Goal: Task Accomplishment & Management: Complete application form

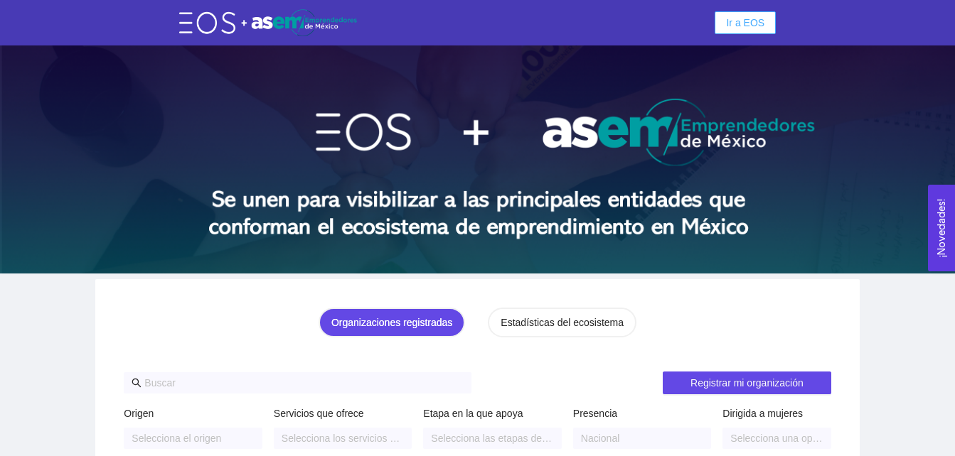
click at [752, 23] on span "Ir a EOS" at bounding box center [745, 23] width 38 height 16
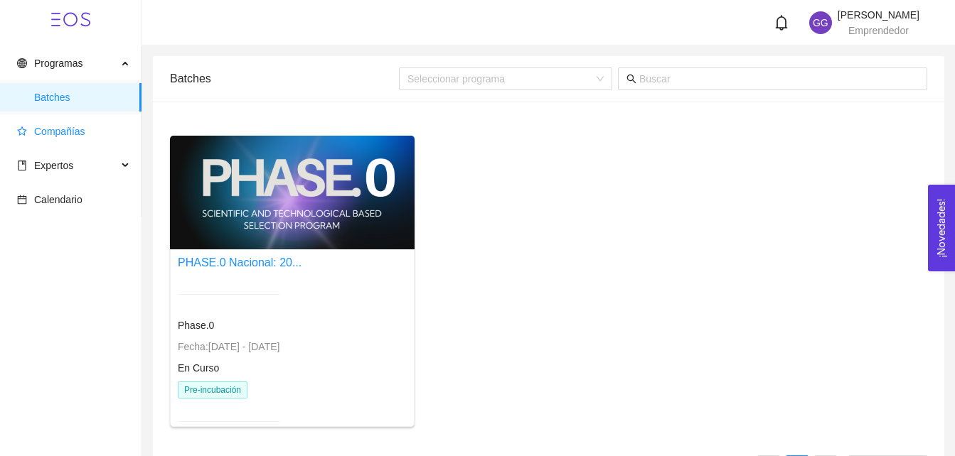
click at [88, 130] on span "Compañías" at bounding box center [73, 131] width 113 height 28
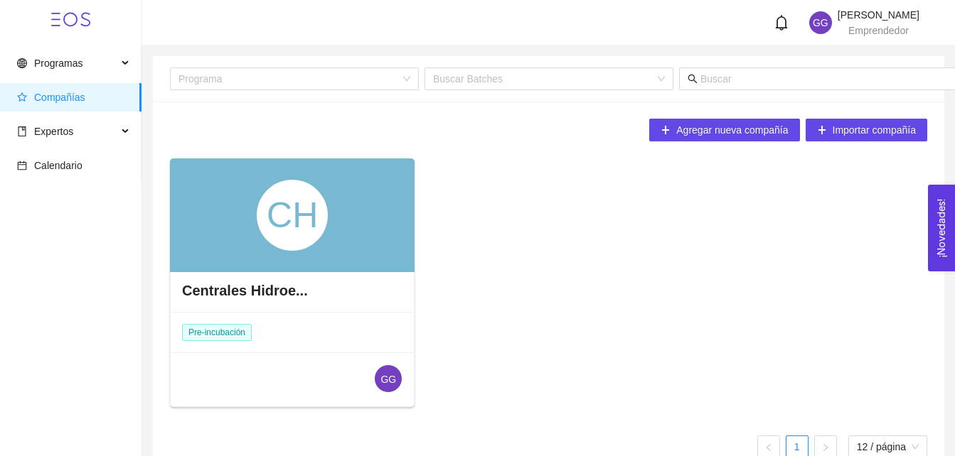
click at [332, 223] on div "CH" at bounding box center [292, 216] width 245 height 114
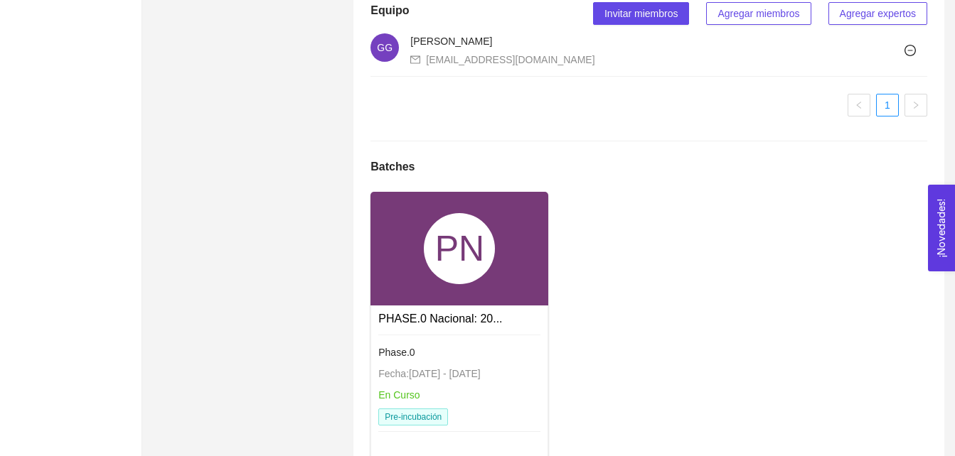
scroll to position [939, 0]
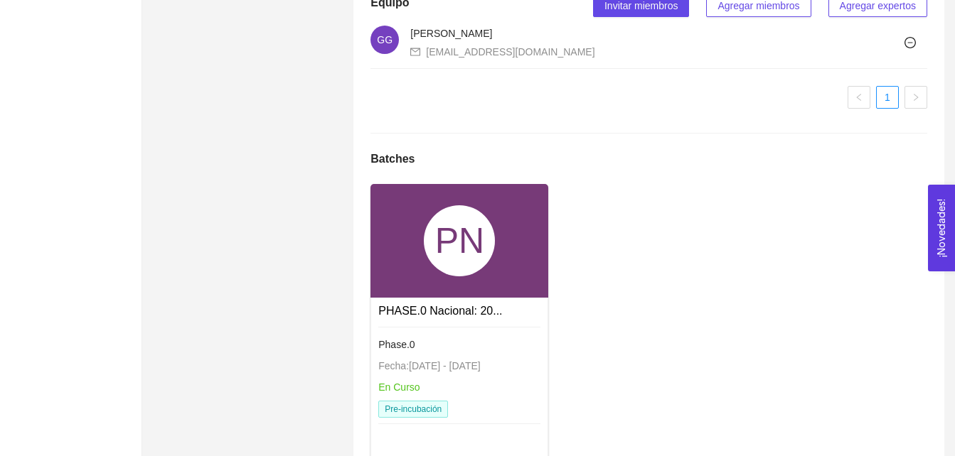
click at [424, 262] on div "PN" at bounding box center [459, 240] width 71 height 71
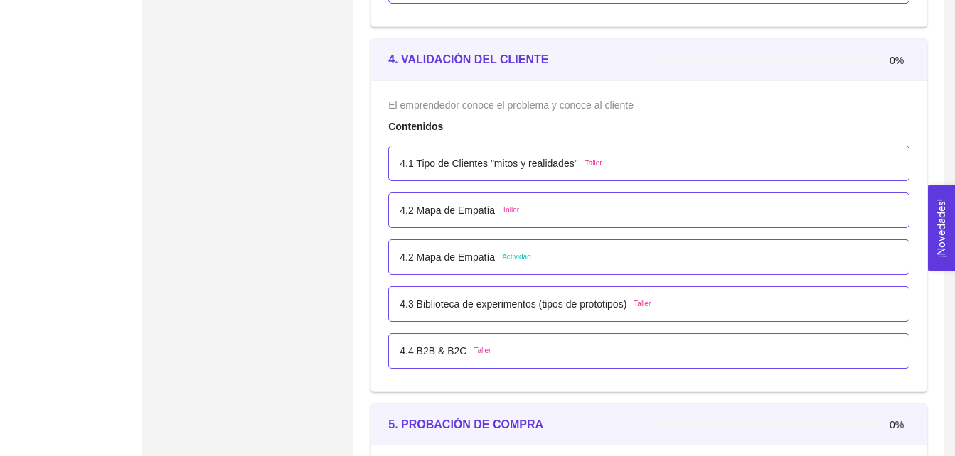
scroll to position [2170, 0]
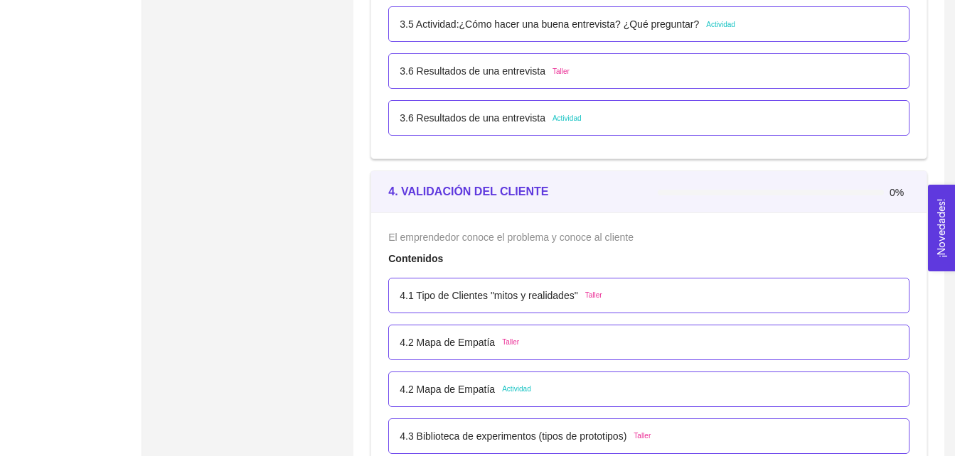
click at [558, 120] on span "Actividad" at bounding box center [566, 118] width 29 height 11
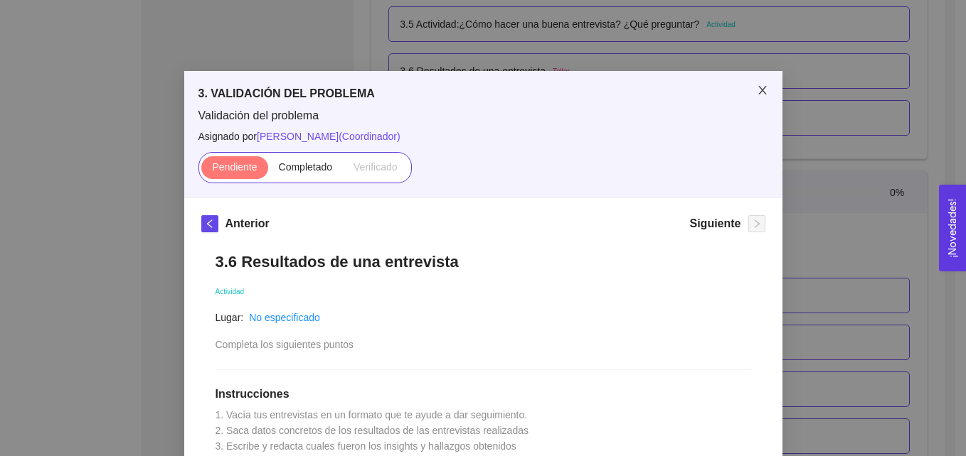
click at [757, 92] on icon "close" at bounding box center [762, 90] width 11 height 11
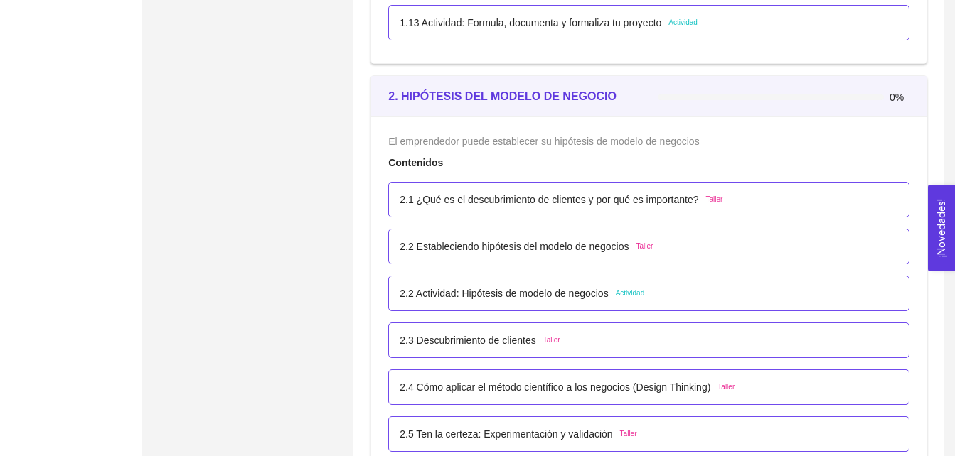
scroll to position [1291, 0]
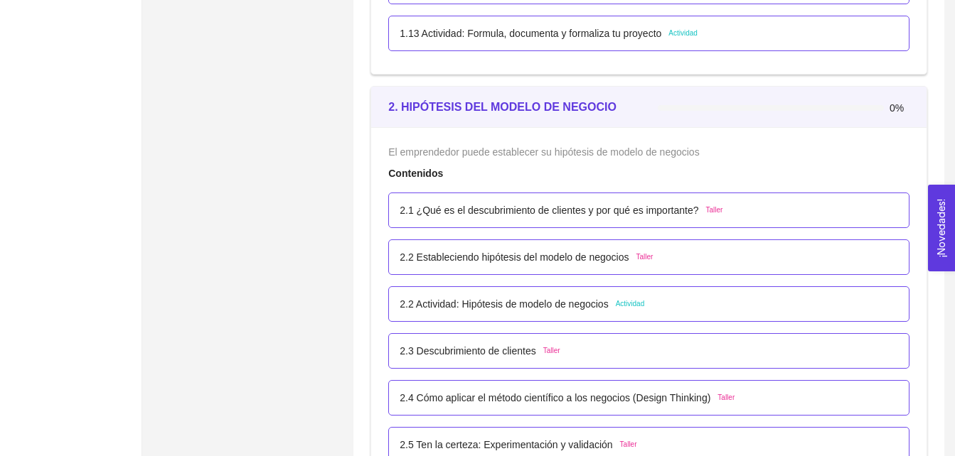
click at [626, 301] on span "Actividad" at bounding box center [630, 304] width 29 height 11
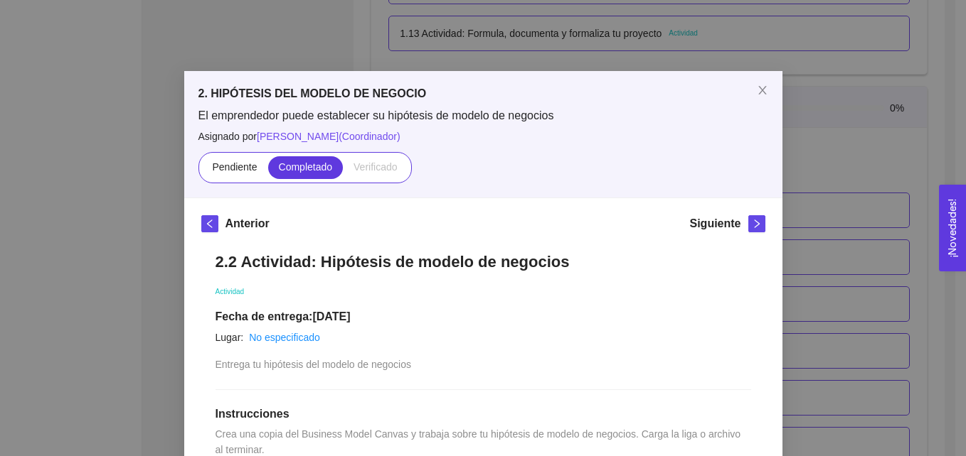
click at [818, 143] on div "2. HIPÓTESIS DEL MODELO DE NEGOCIO El emprendedor puede establecer su hipótesis…" at bounding box center [483, 228] width 966 height 456
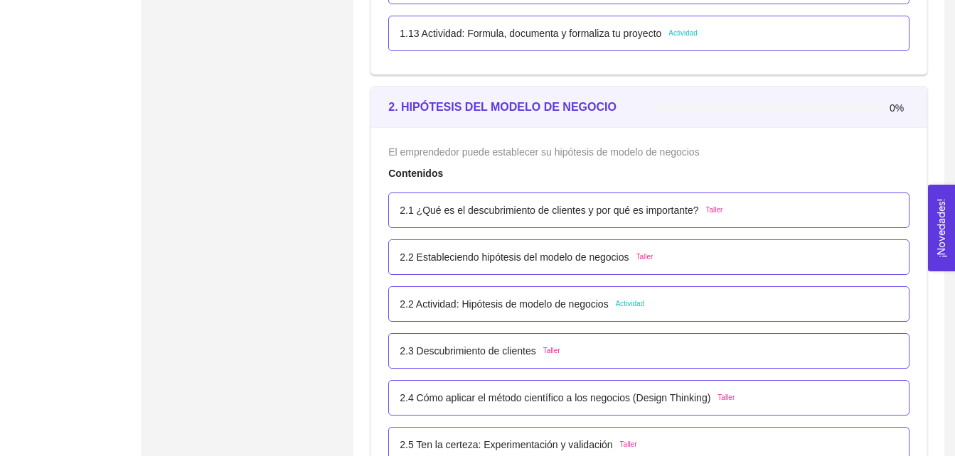
click at [629, 304] on span "Actividad" at bounding box center [630, 304] width 29 height 11
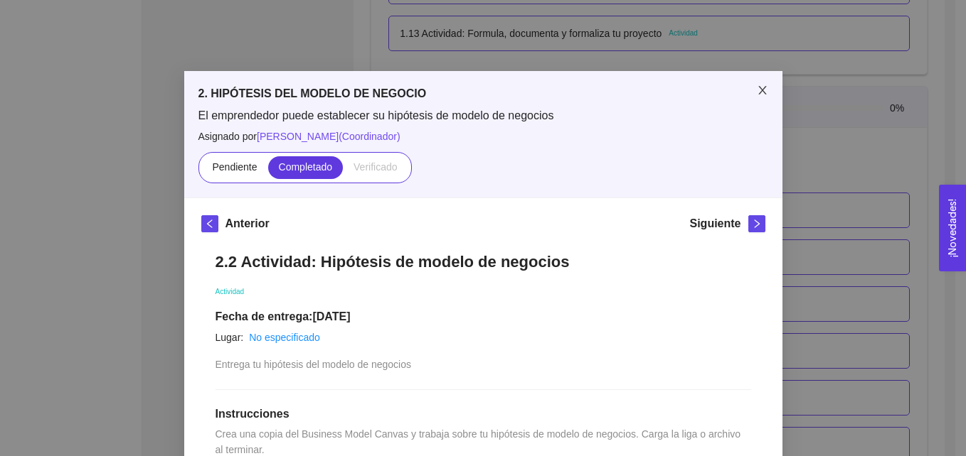
click at [757, 88] on icon "close" at bounding box center [762, 90] width 11 height 11
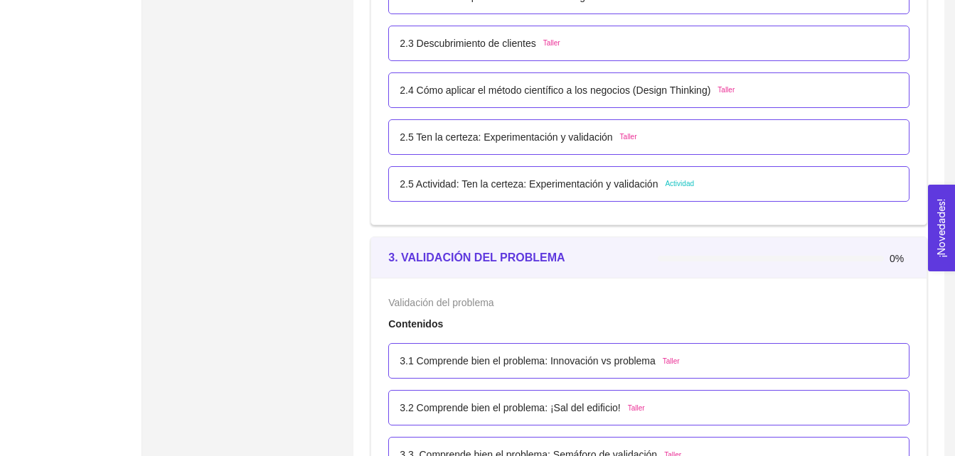
scroll to position [1631, 0]
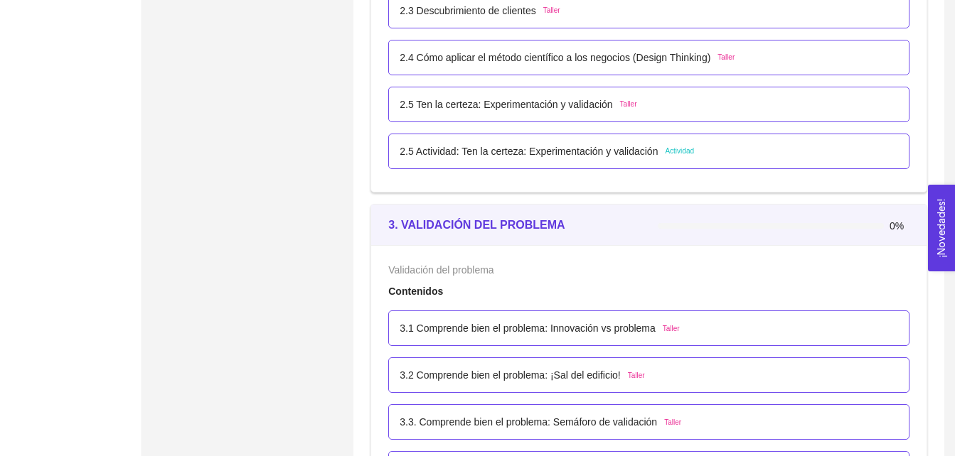
click at [672, 154] on span "Actividad" at bounding box center [679, 151] width 29 height 11
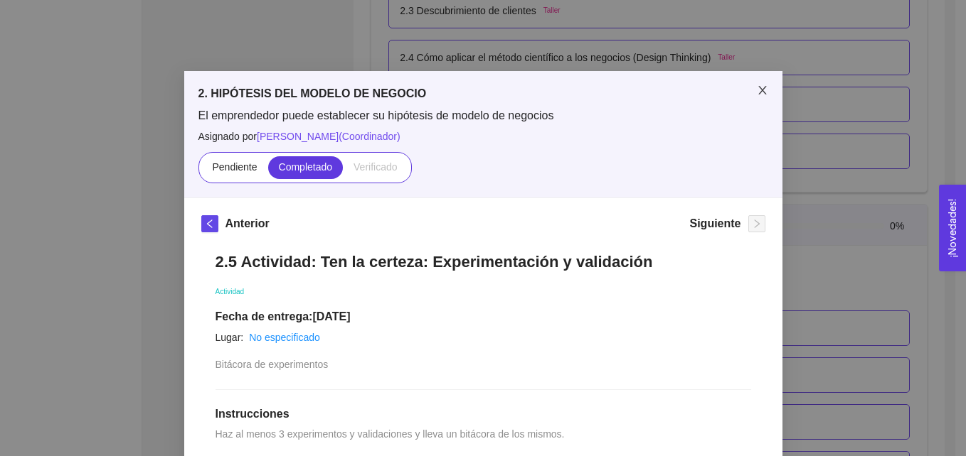
click at [759, 92] on icon "close" at bounding box center [762, 90] width 11 height 11
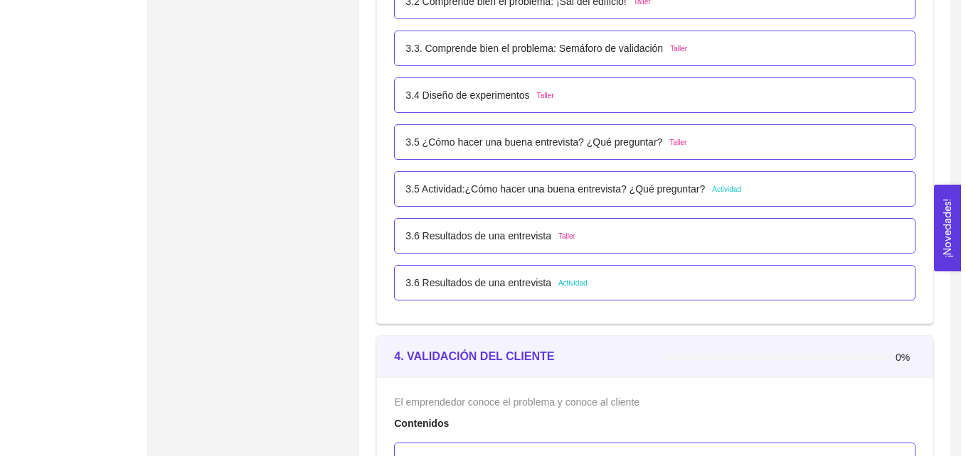
scroll to position [2049, 0]
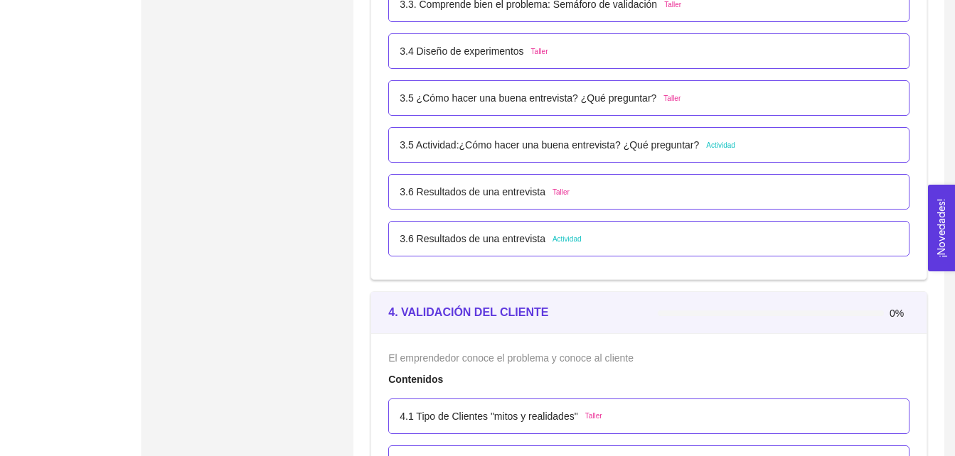
click at [717, 145] on span "Actividad" at bounding box center [720, 145] width 29 height 11
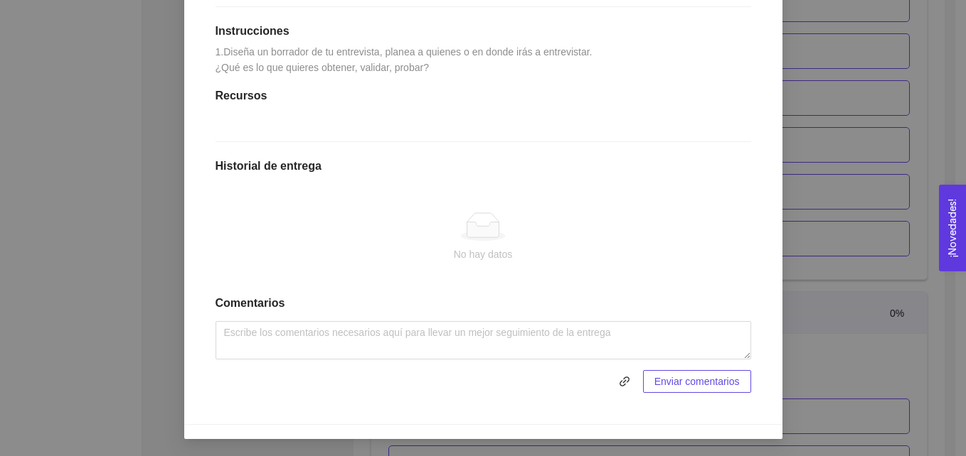
scroll to position [397, 0]
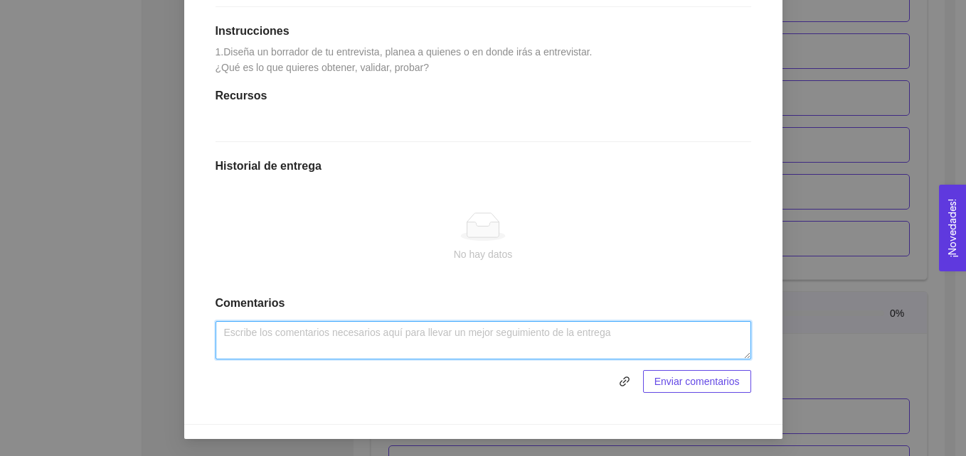
click at [274, 352] on textarea at bounding box center [482, 340] width 535 height 38
paste textarea "Entrevista a Oficina de Agua Potable de un Municipio. 1) ¿Les gustaría producir…"
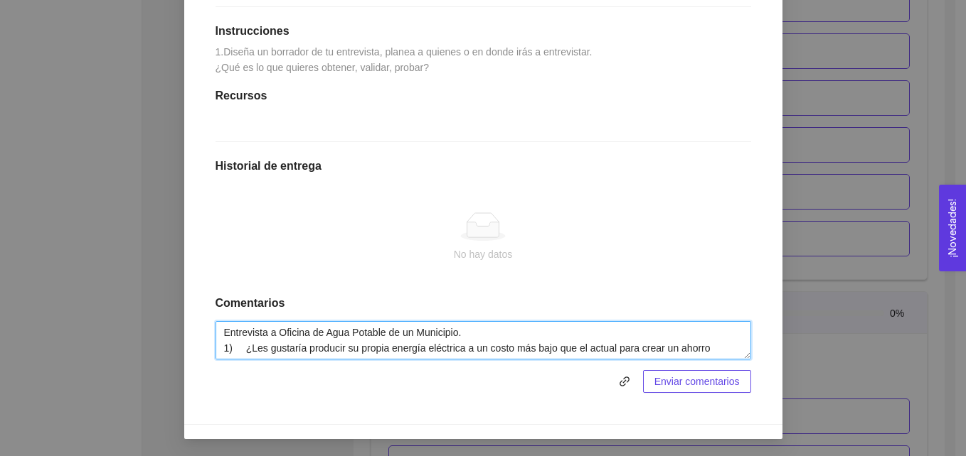
scroll to position [137, 0]
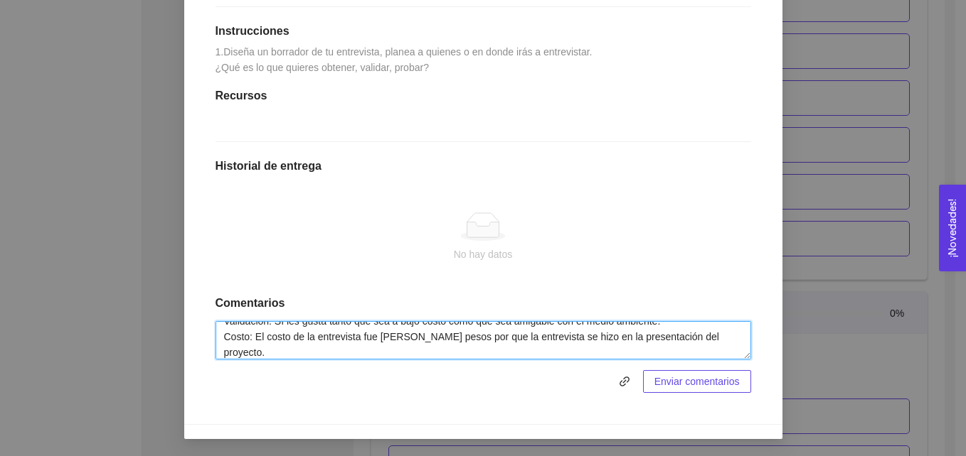
type textarea "Entrevista a Oficina de Agua Potable de un Municipio. 1) ¿Les gustaría producir…"
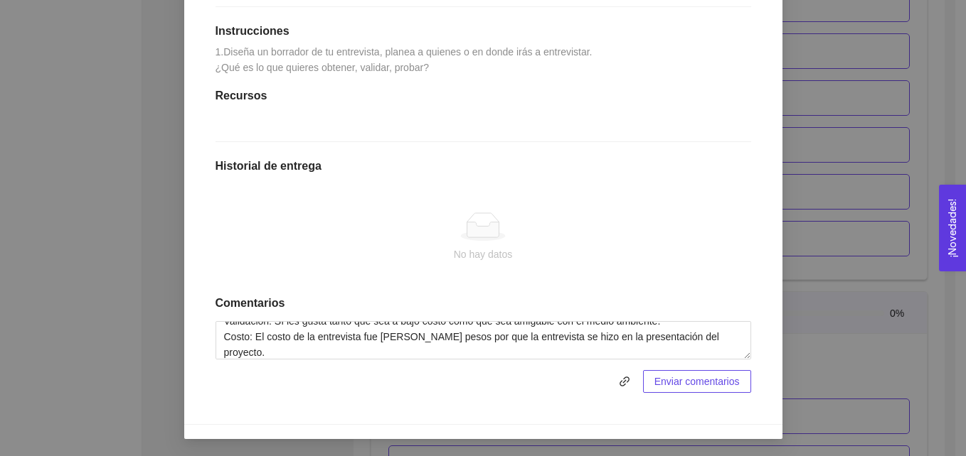
click at [707, 390] on span "Enviar comentarios" at bounding box center [696, 382] width 85 height 16
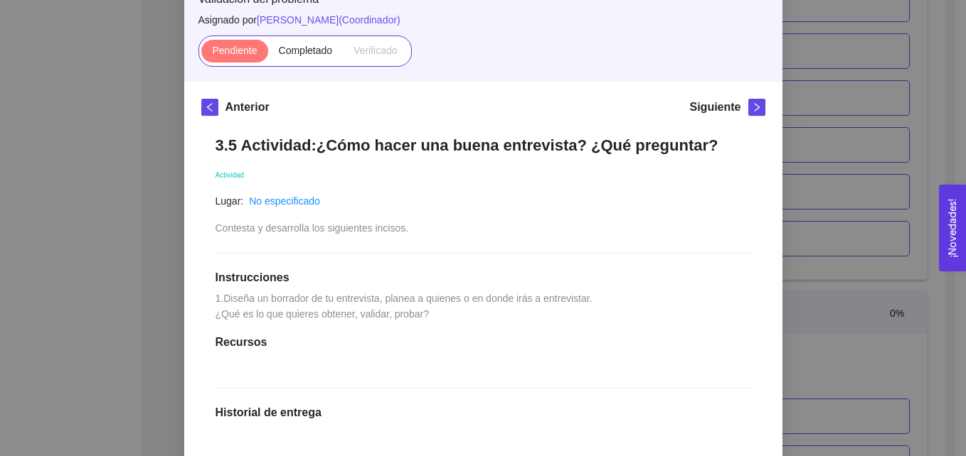
scroll to position [1, 0]
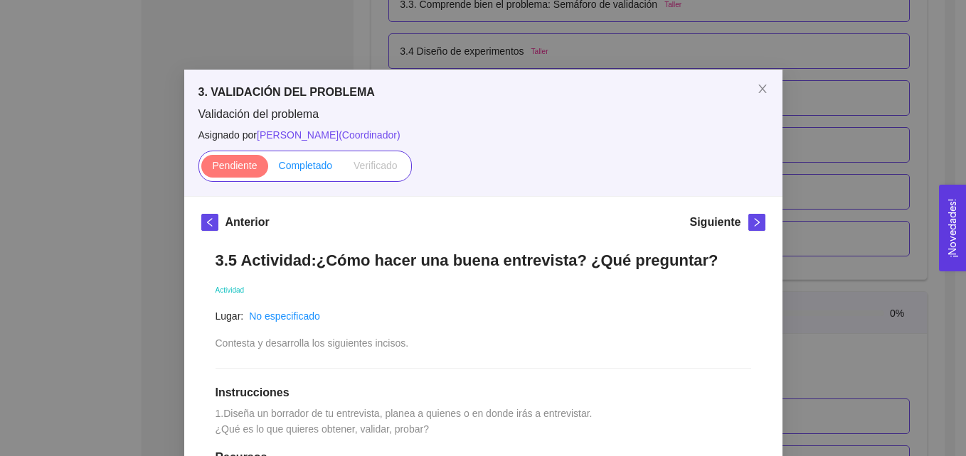
click at [288, 164] on span "Completado" at bounding box center [306, 165] width 54 height 11
click at [268, 169] on input "Completado" at bounding box center [268, 169] width 0 height 0
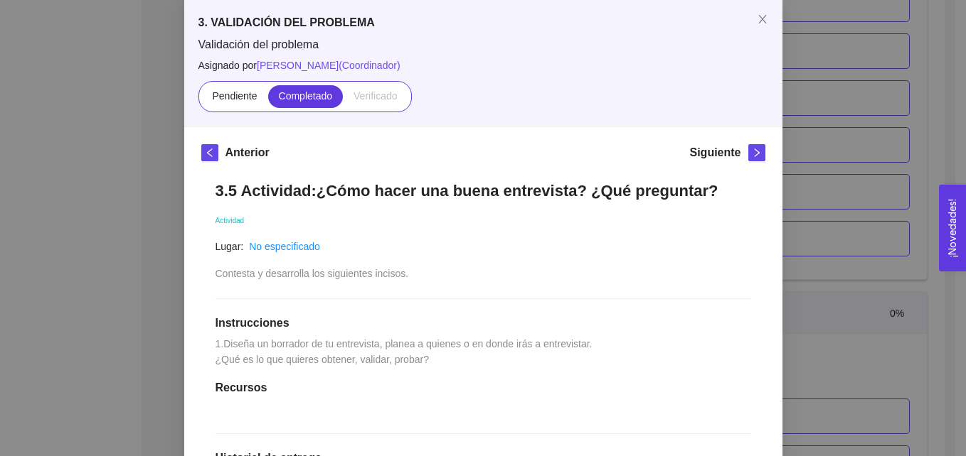
scroll to position [70, 0]
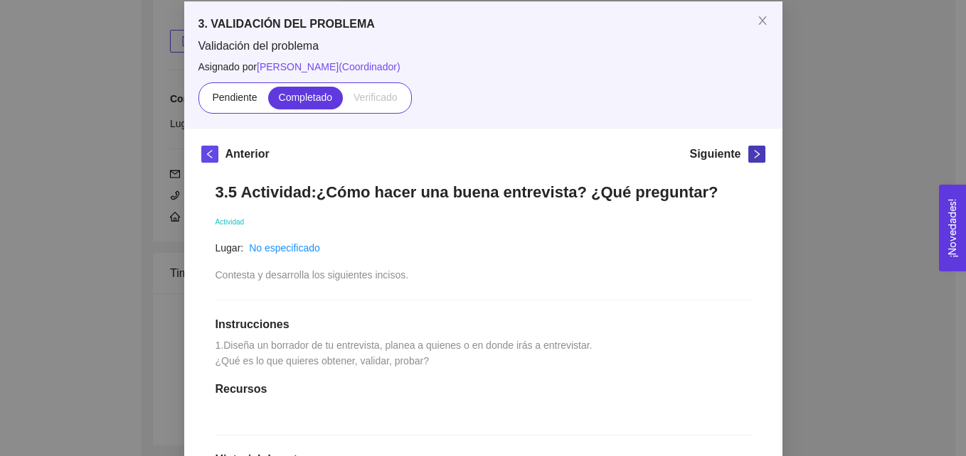
click at [749, 151] on span "right" at bounding box center [757, 154] width 16 height 10
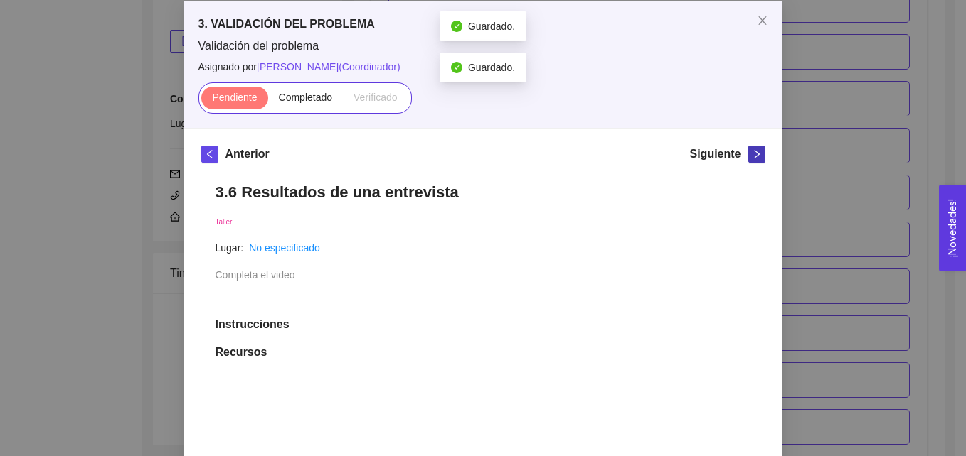
scroll to position [2049, 0]
click at [757, 24] on icon "close" at bounding box center [762, 20] width 11 height 11
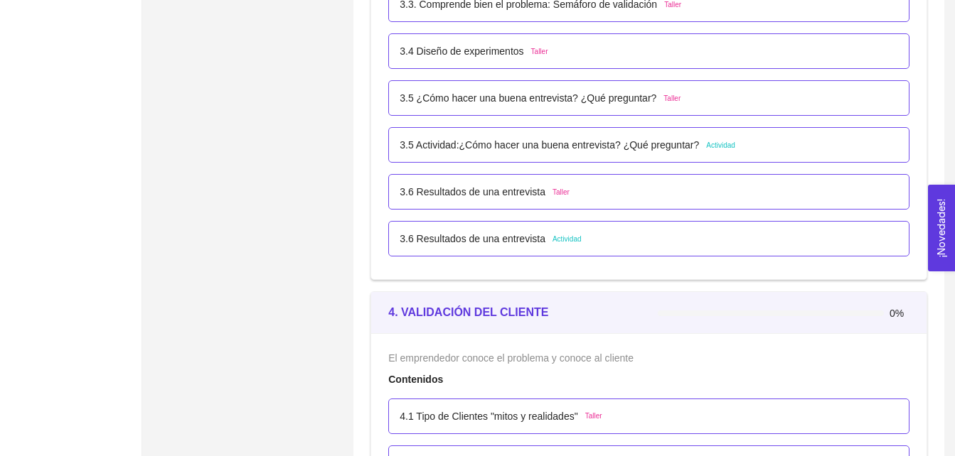
click at [566, 239] on span "Actividad" at bounding box center [566, 239] width 29 height 11
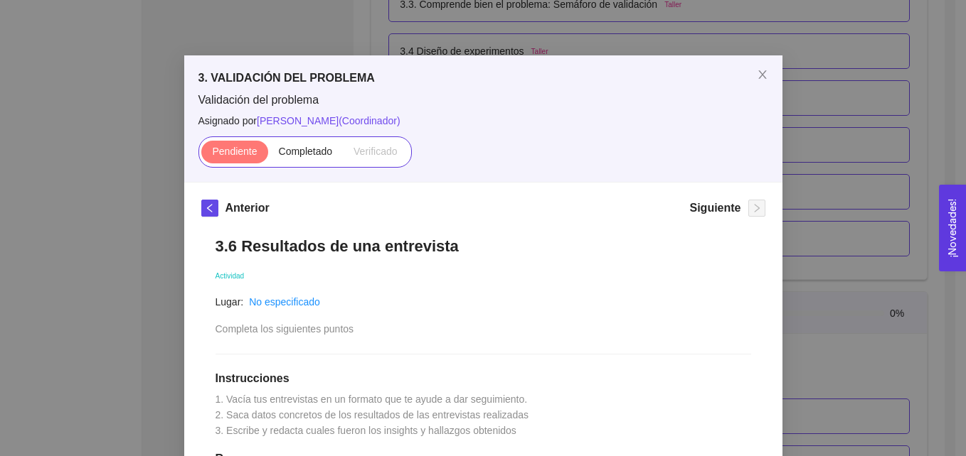
scroll to position [3, 0]
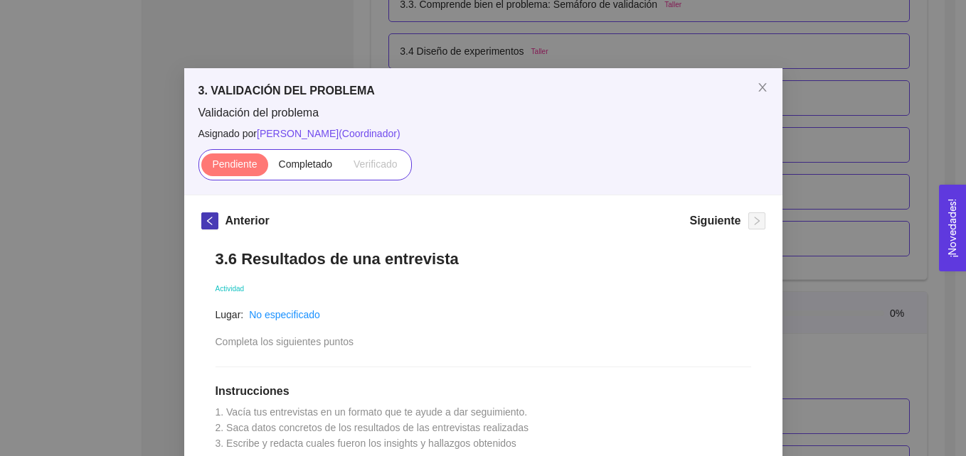
click at [207, 223] on icon "left" at bounding box center [210, 221] width 10 height 10
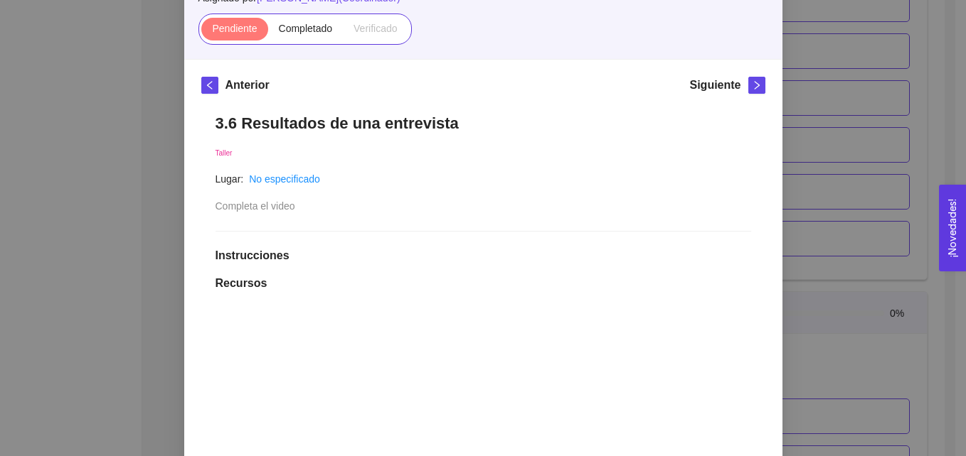
scroll to position [135, 0]
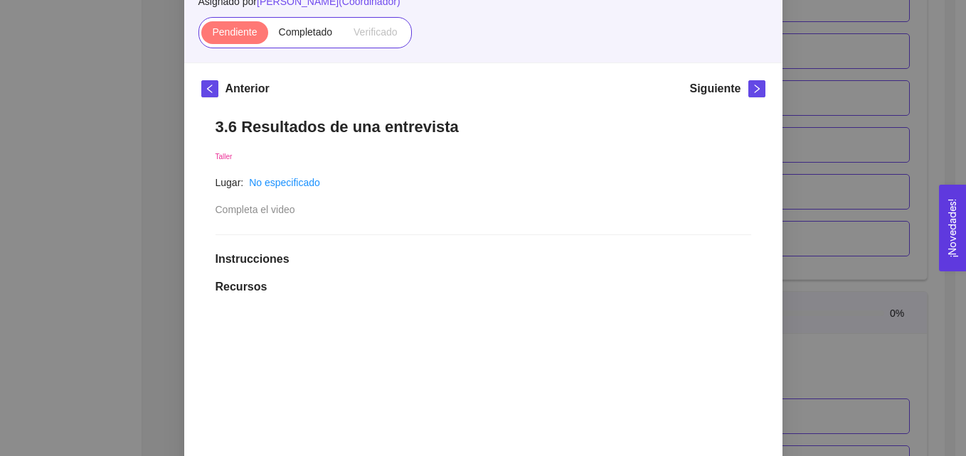
click at [887, 79] on div "3. VALIDACIÓN DEL PROBLEMA Validación del problema Asignado por [PERSON_NAME] (…" at bounding box center [483, 228] width 966 height 456
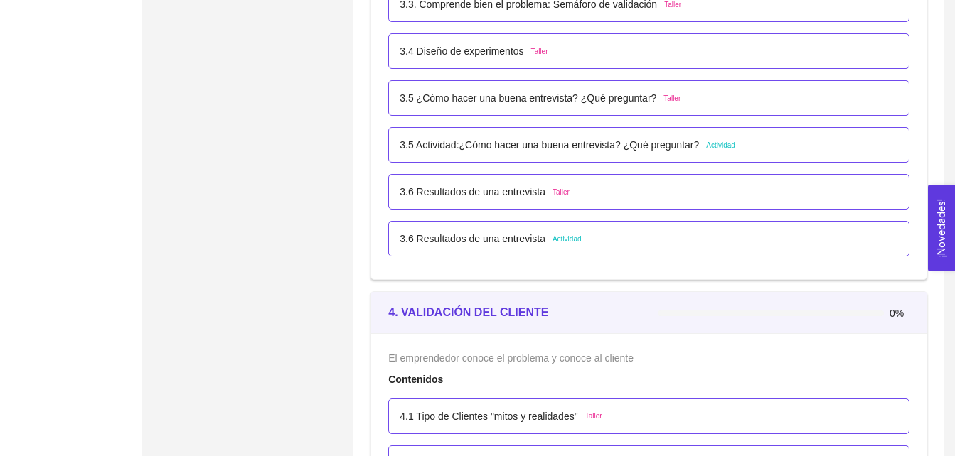
click at [552, 190] on span "Taller" at bounding box center [560, 192] width 17 height 11
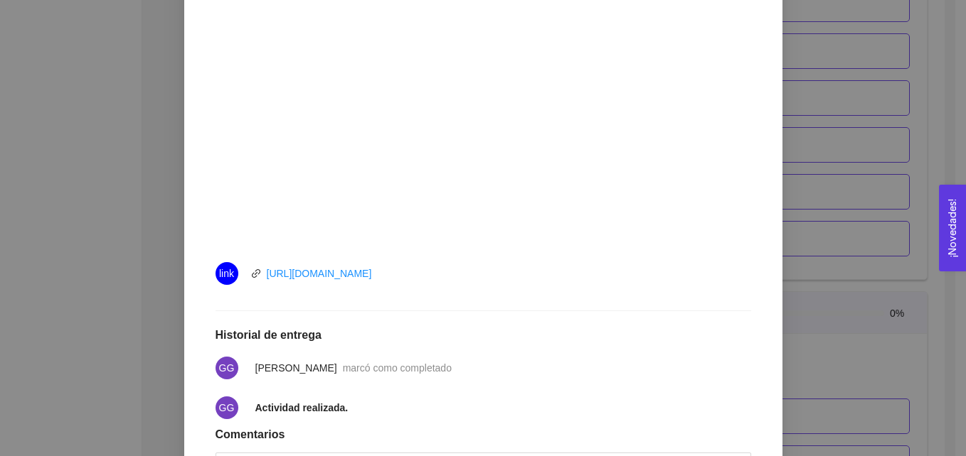
scroll to position [466, 0]
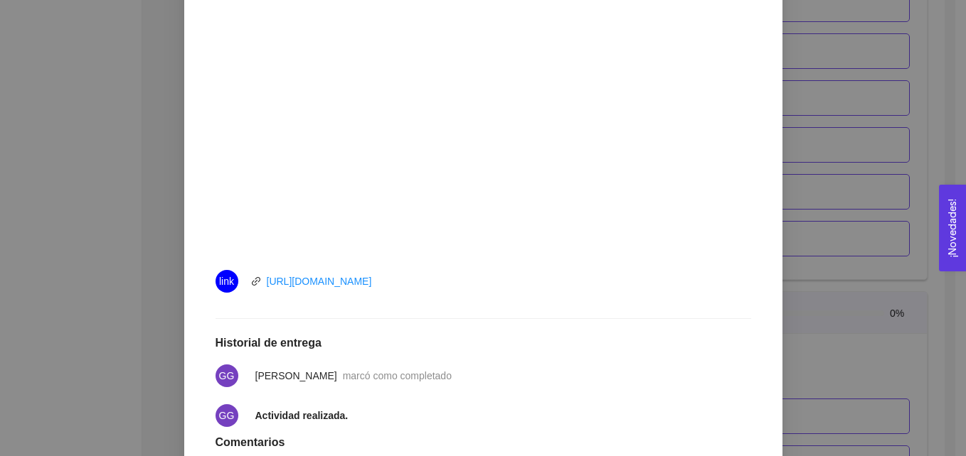
click at [646, 348] on h1 "Historial de entrega" at bounding box center [482, 343] width 535 height 14
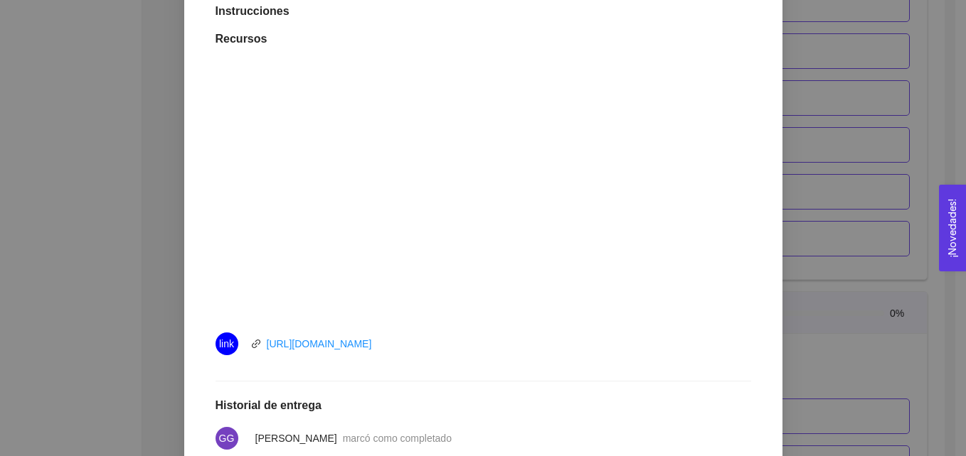
scroll to position [402, 0]
click at [872, 177] on div "3. VALIDACIÓN DEL PROBLEMA Validación del problema Asignado por [PERSON_NAME] (…" at bounding box center [483, 228] width 966 height 456
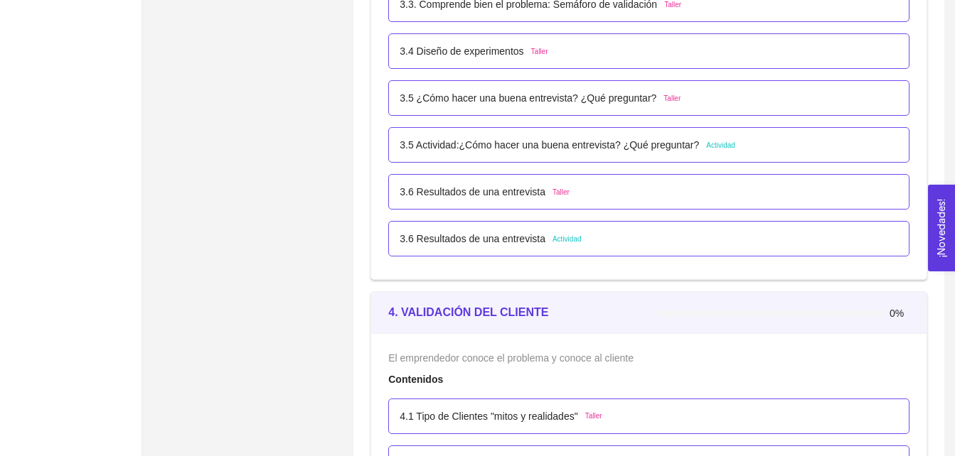
click at [567, 239] on span "Actividad" at bounding box center [566, 239] width 29 height 11
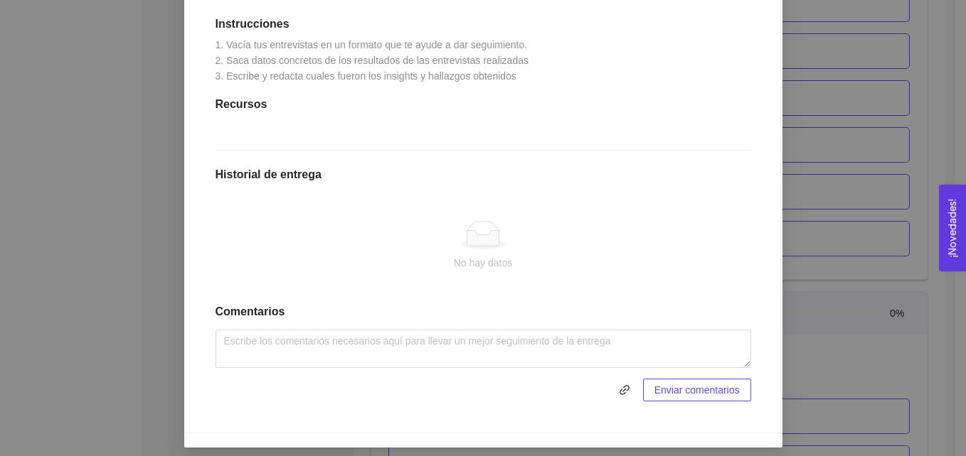
scroll to position [379, 0]
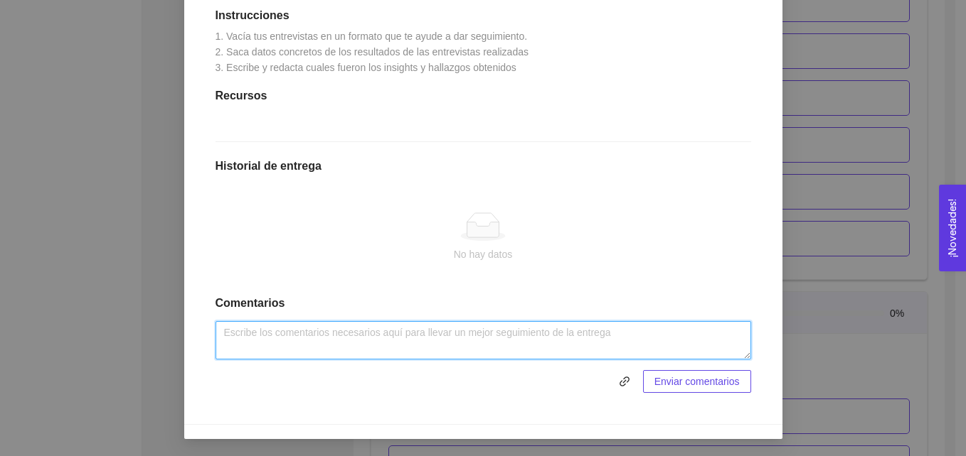
click at [541, 338] on textarea at bounding box center [482, 340] width 535 height 38
paste textarea "Loremipsum d Sitamet co Adip Elitsed do ei Temporinc. 8) ¿Utl etdolore magnaali…"
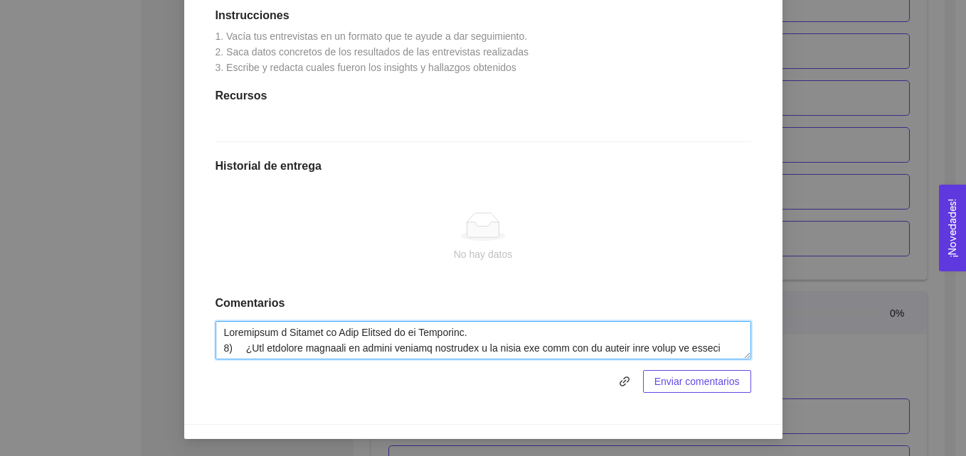
scroll to position [277, 0]
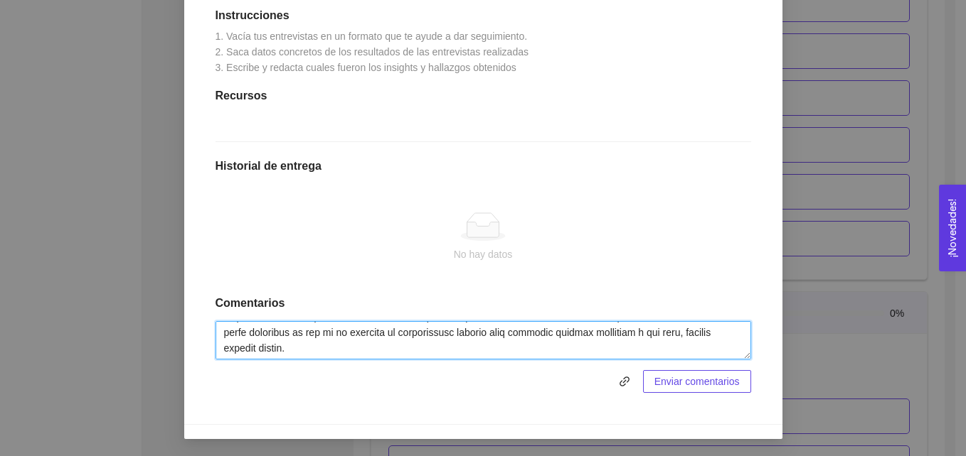
type textarea "Loremipsum d Sitamet co Adip Elitsed do ei Temporinc. 8) ¿Utl etdolore magnaali…"
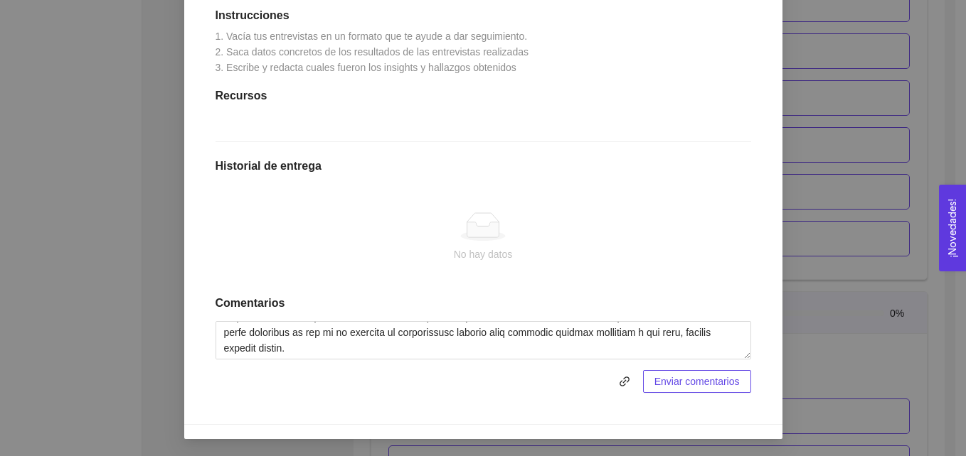
click at [646, 380] on button "Enviar comentarios" at bounding box center [697, 381] width 108 height 23
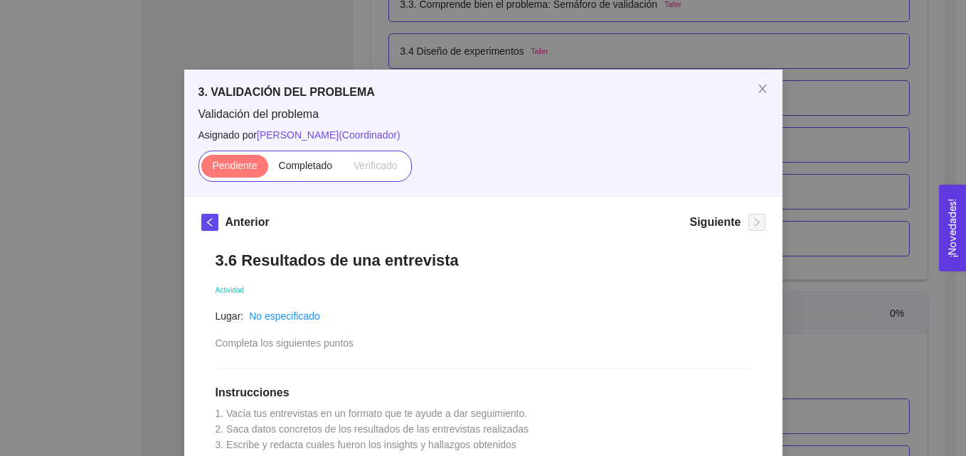
scroll to position [0, 0]
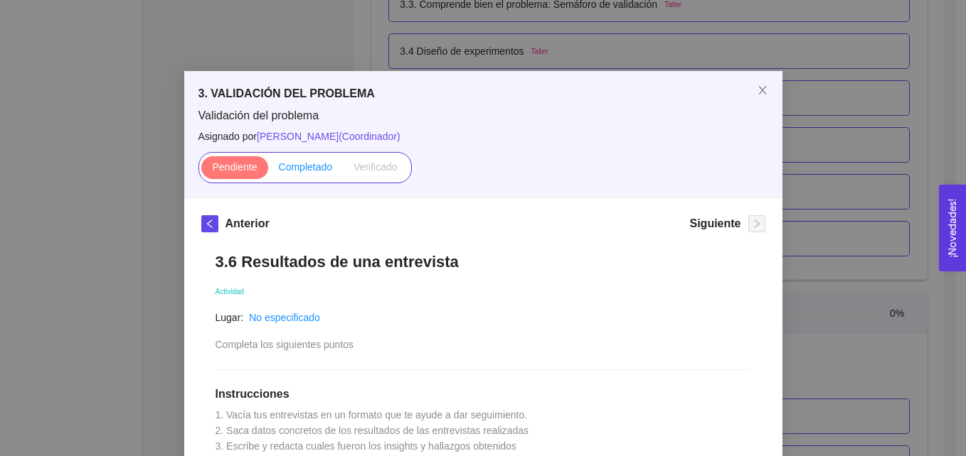
click at [296, 171] on span "Completado" at bounding box center [306, 166] width 54 height 11
click at [528, 152] on div "Pendiente Completado Verificado" at bounding box center [483, 167] width 570 height 31
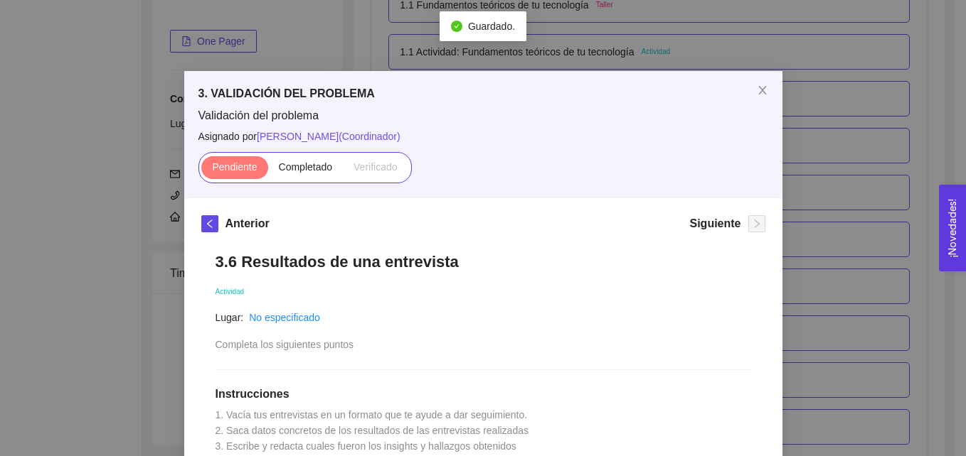
scroll to position [2049, 0]
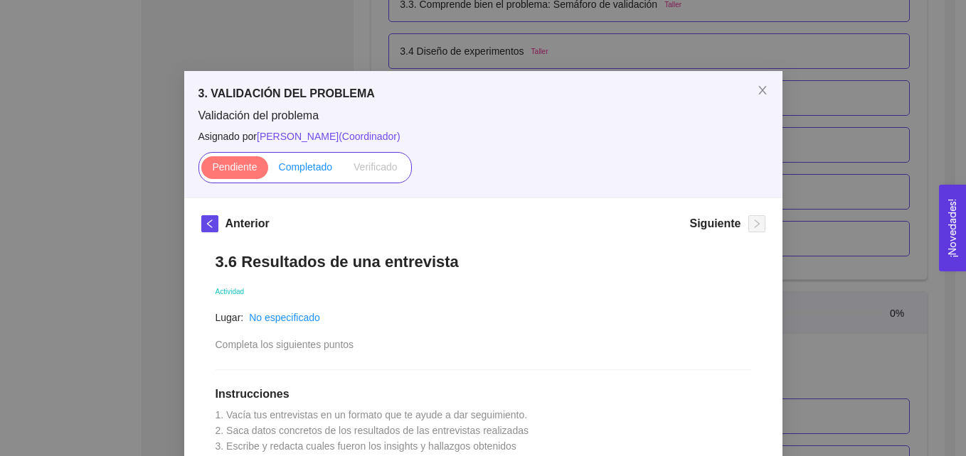
click at [296, 166] on span "Completado" at bounding box center [306, 166] width 54 height 11
click at [268, 171] on input "Completado" at bounding box center [268, 171] width 0 height 0
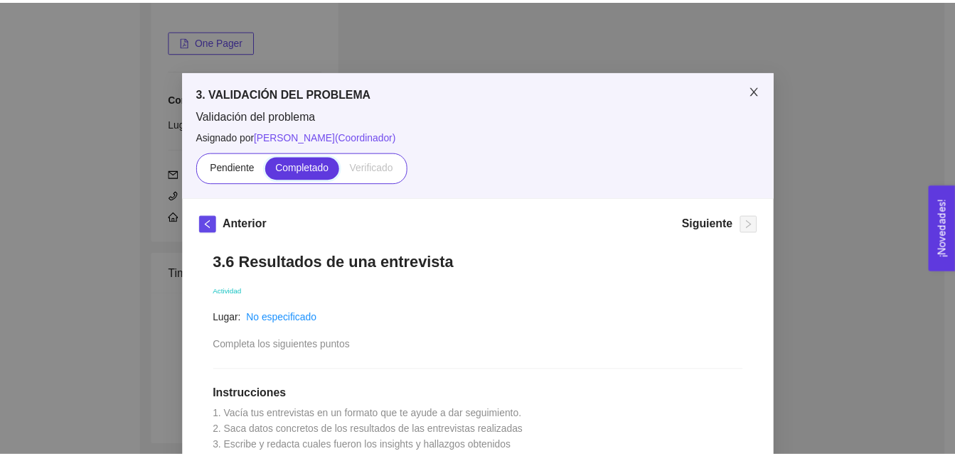
scroll to position [333, 0]
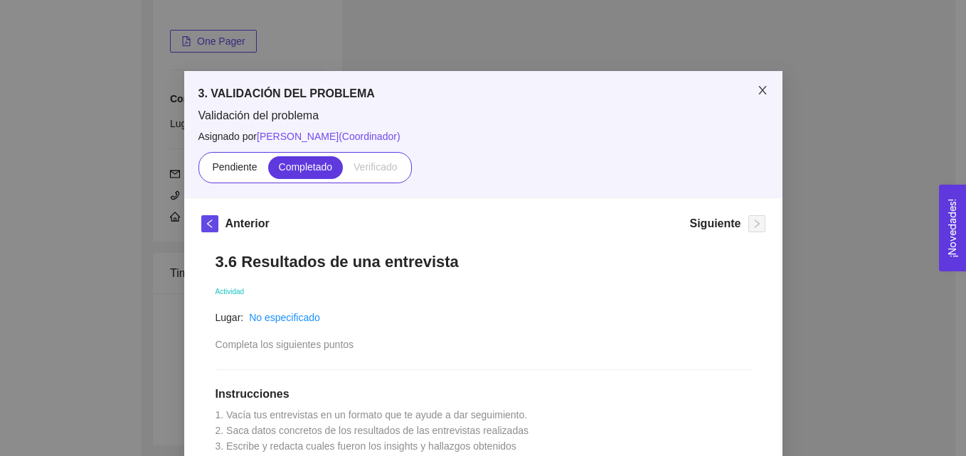
click at [758, 88] on icon "close" at bounding box center [762, 90] width 8 height 9
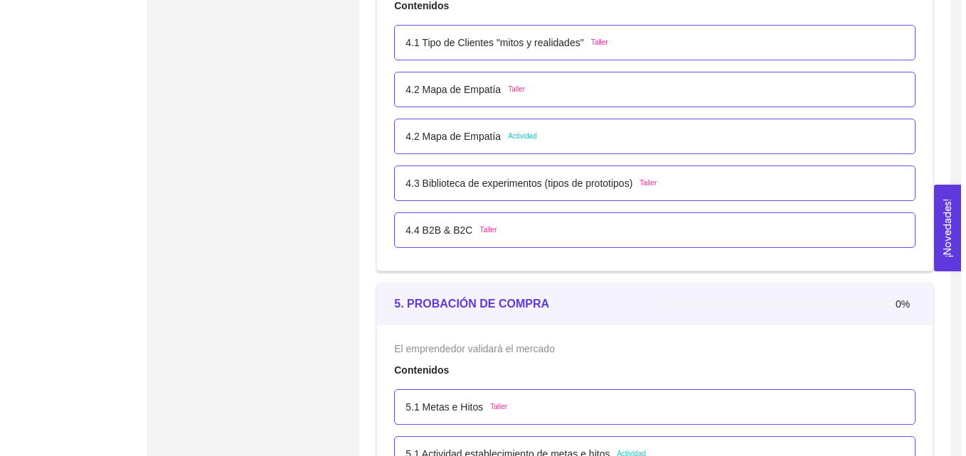
scroll to position [2445, 0]
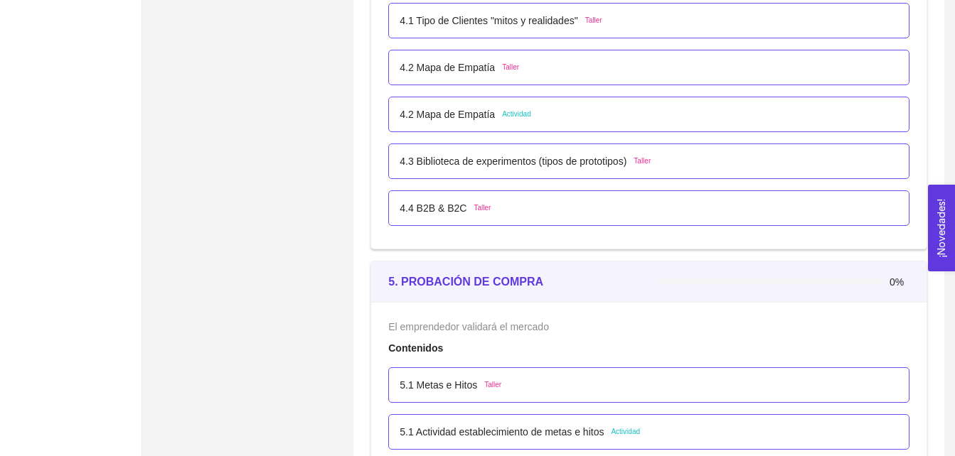
click at [515, 112] on span "Actividad" at bounding box center [516, 114] width 29 height 11
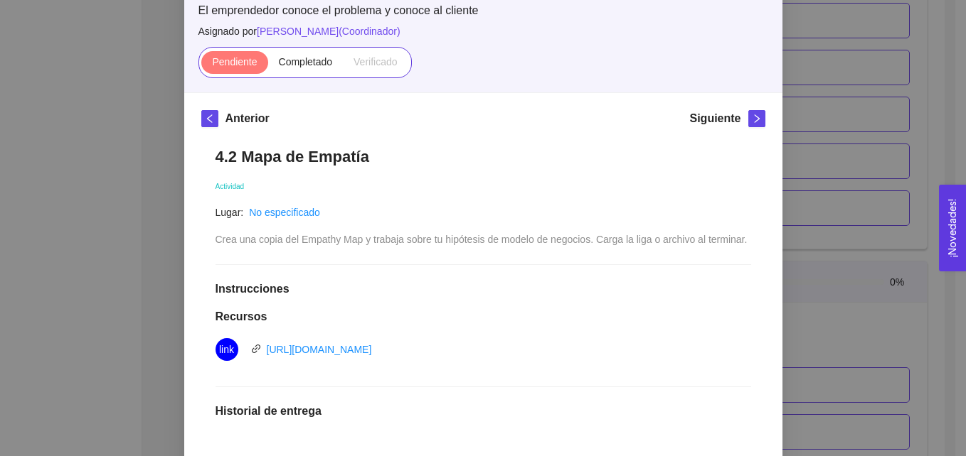
scroll to position [214, 0]
